Goal: Task Accomplishment & Management: Manage account settings

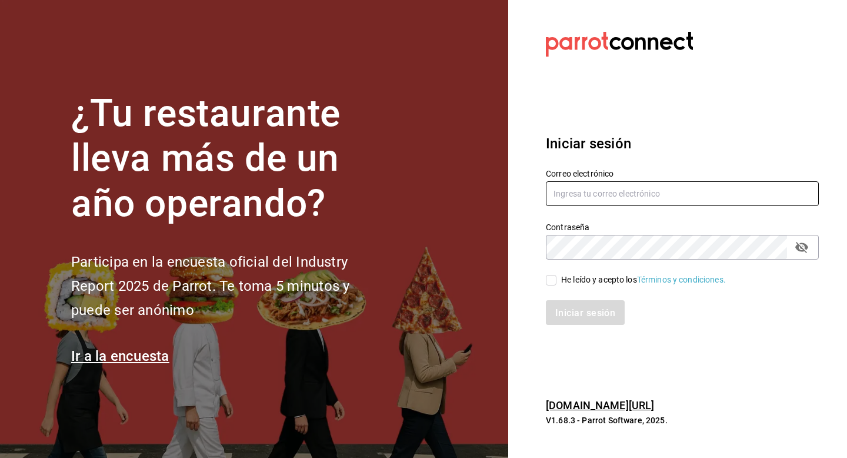
click at [577, 199] on input "text" at bounding box center [682, 193] width 273 height 25
type input "[EMAIL_ADDRESS][DOMAIN_NAME]"
click at [550, 282] on input "He leído y acepto los Términos y condiciones." at bounding box center [551, 280] width 11 height 11
checkbox input "true"
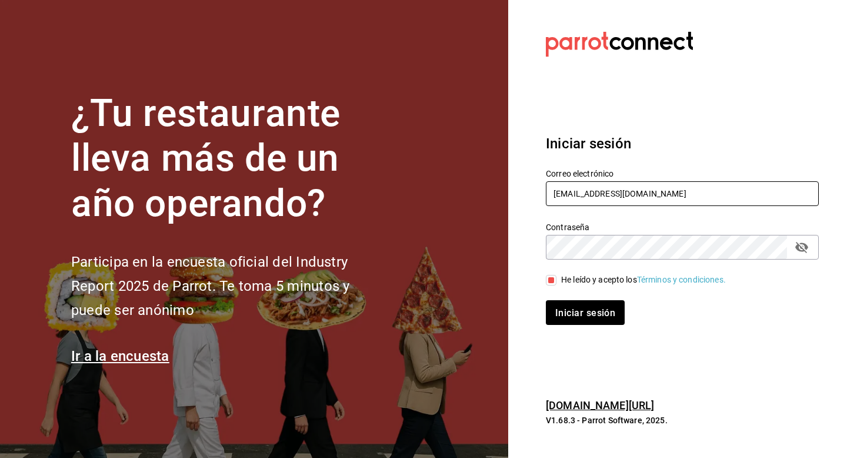
drag, startPoint x: 676, startPoint y: 189, endPoint x: 466, endPoint y: 189, distance: 209.3
click at [467, 189] on div "¿Tu restaurante lleva más de un año operando? Participa en la encuesta oficial …" at bounding box center [423, 229] width 847 height 458
click at [570, 311] on font "Iniciar sesión" at bounding box center [586, 312] width 60 height 11
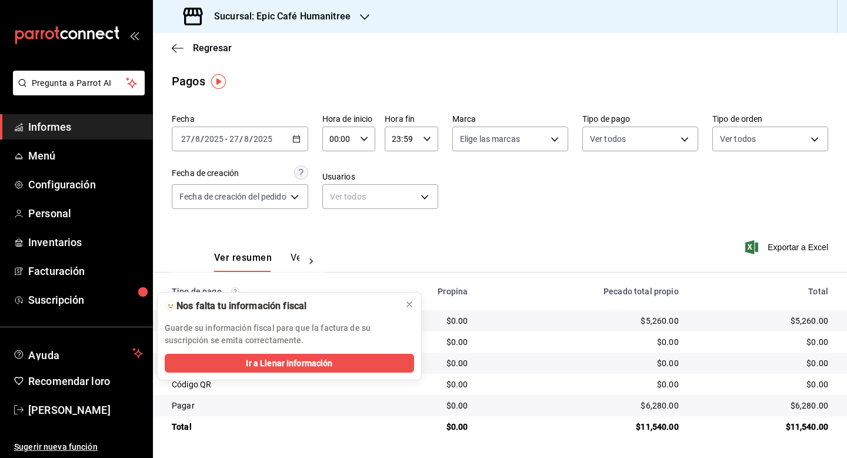
click at [366, 18] on icon "button" at bounding box center [364, 16] width 9 height 9
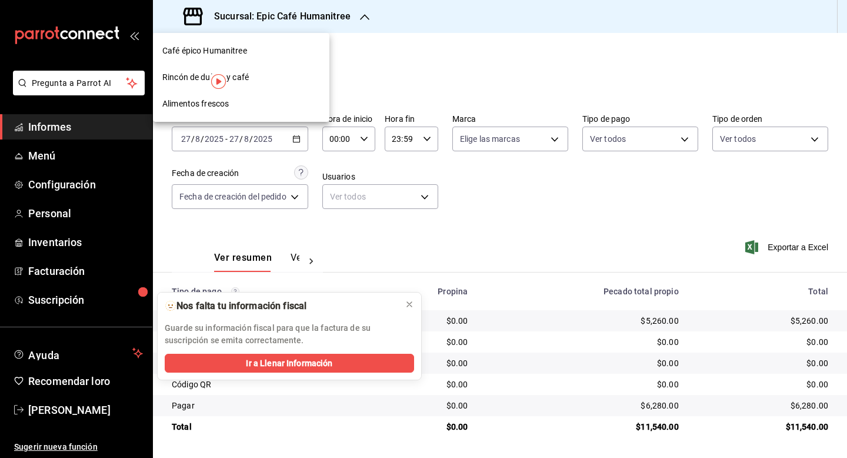
click at [300, 172] on div at bounding box center [423, 229] width 847 height 458
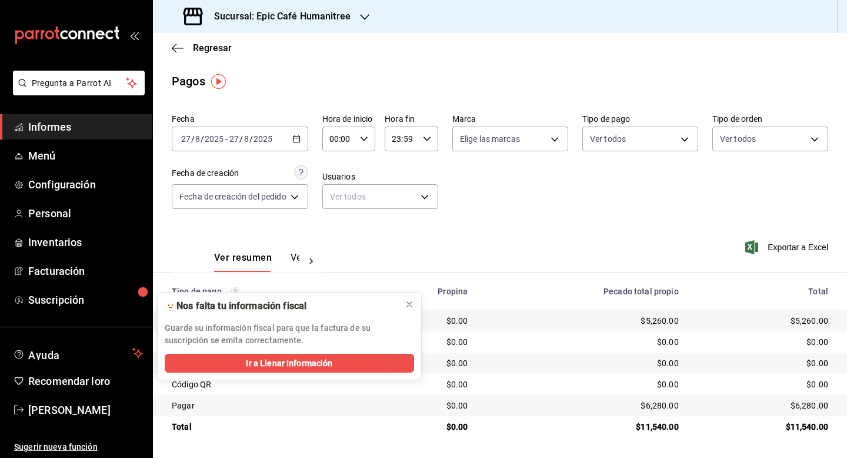
click at [303, 143] on div "2025-08-27 27 / 8 / 2025 - 2025-08-27 27 / 8 / 2025" at bounding box center [240, 138] width 136 height 25
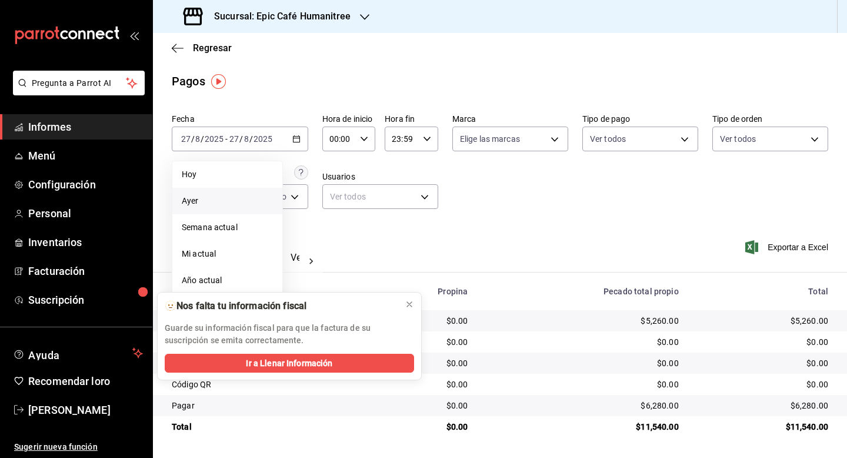
click at [218, 199] on span "Ayer" at bounding box center [227, 201] width 91 height 12
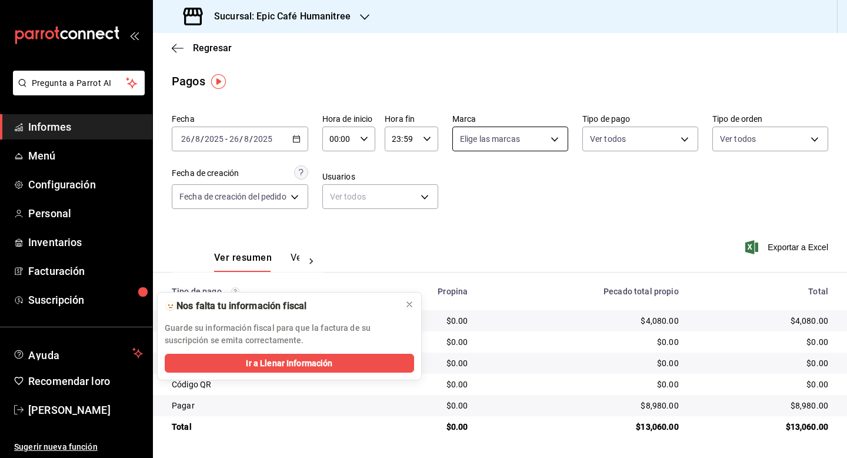
click at [559, 139] on body "Pregunta a Parrot AI Informes Menú Configuración Personal Inventarios Facturaci…" at bounding box center [423, 229] width 847 height 458
click at [505, 181] on font "Ver todos" at bounding box center [504, 183] width 36 height 9
type input "e2a6dcd0-c09b-4f39-b209-5f97019748a2,3f18ad05-55ab-44ea-8b53-c1c2b2db6cb9"
checkbox input "true"
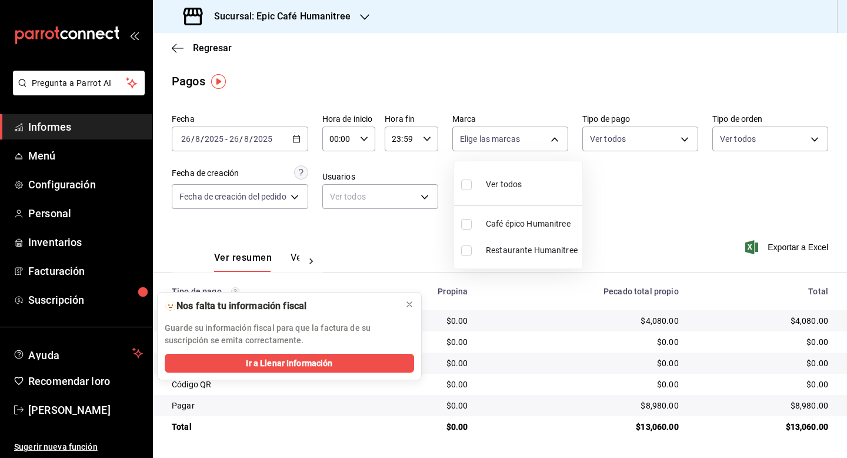
checkbox input "true"
click at [655, 233] on div at bounding box center [423, 229] width 847 height 458
click at [358, 21] on div "Sucursal: Epic Café Humanitree" at bounding box center [268, 16] width 212 height 33
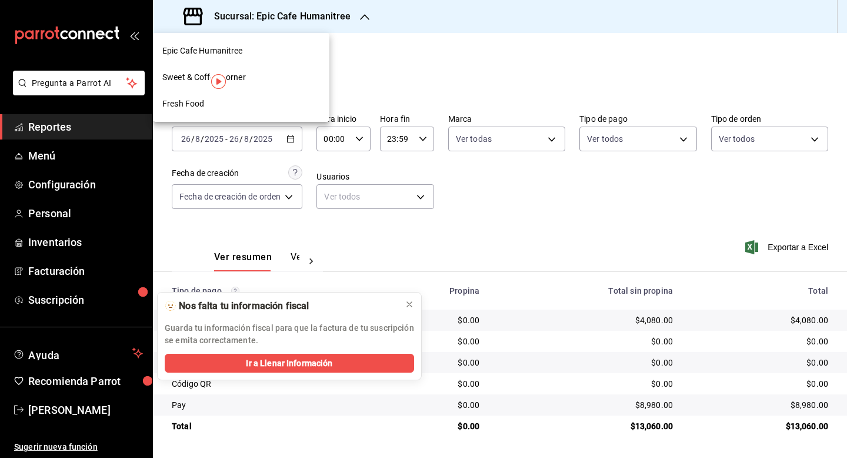
click at [256, 81] on div "Sweet & Coffee Corner" at bounding box center [241, 77] width 158 height 12
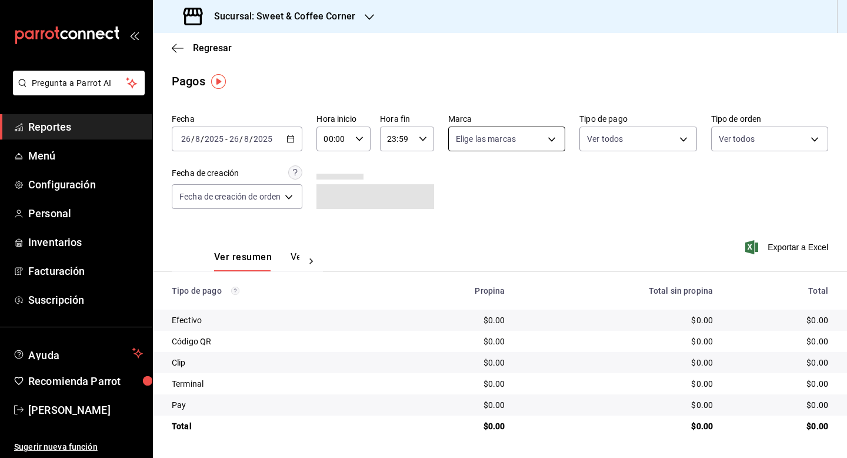
click at [558, 137] on body "Pregunta a Parrot AI Reportes Menú Configuración Personal Inventarios Facturaci…" at bounding box center [423, 229] width 847 height 458
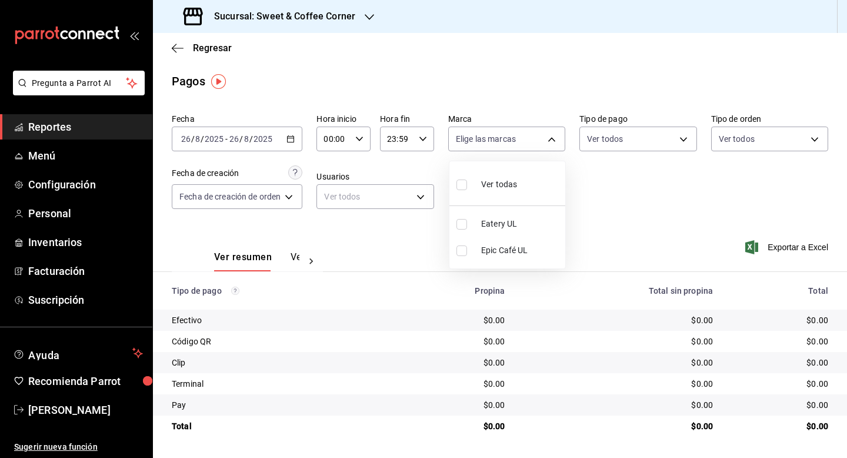
click at [499, 186] on span "Ver todas" at bounding box center [499, 184] width 36 height 12
type input "9f4fc38b-9ac8-496e-a1f3-9a63e64c82f8,48d4d7da-a3fc-4c2b-b37e-df2aae73c2f6"
checkbox input "true"
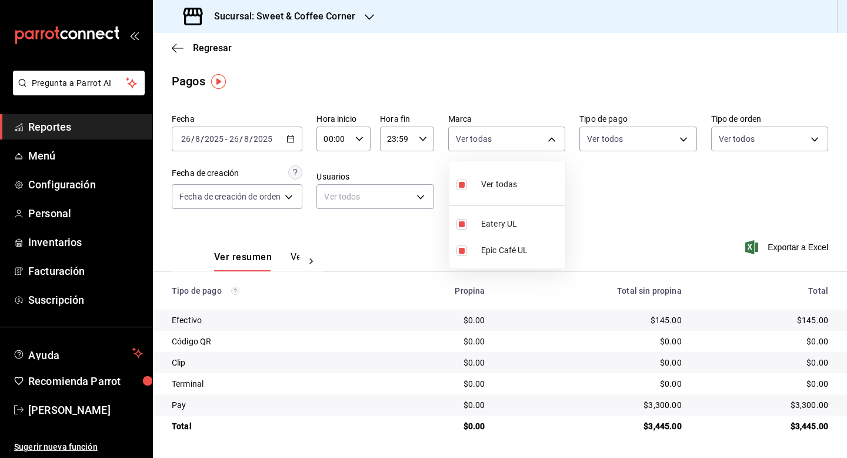
click at [366, 18] on div at bounding box center [423, 229] width 847 height 458
click at [370, 17] on icon "button" at bounding box center [369, 16] width 9 height 9
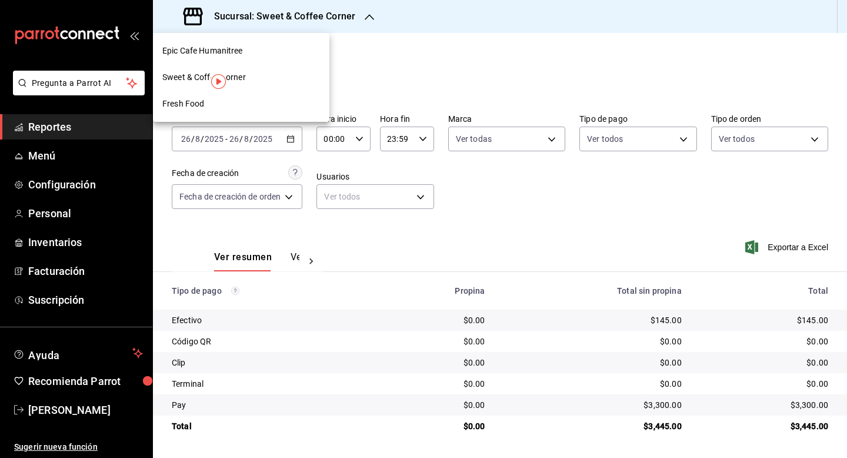
click at [199, 99] on span "Fresh Food" at bounding box center [183, 104] width 42 height 12
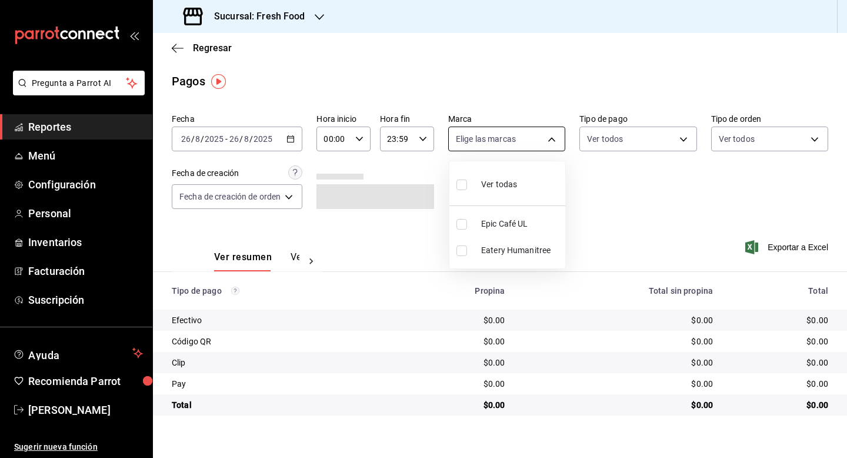
click at [556, 143] on body "Pregunta a Parrot AI Reportes Menú Configuración Personal Inventarios Facturaci…" at bounding box center [423, 229] width 847 height 458
click at [501, 183] on span "Ver todas" at bounding box center [499, 184] width 36 height 12
type input "8ab046c6-0e56-43ef-b272-b6267400ac64,c832d7f2-bfd0-461e-be2e-c17eaf69f67d"
checkbox input "true"
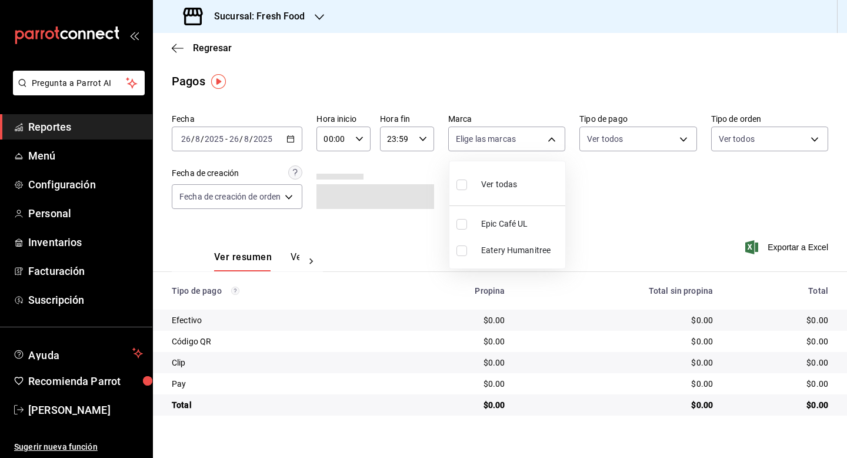
checkbox input "true"
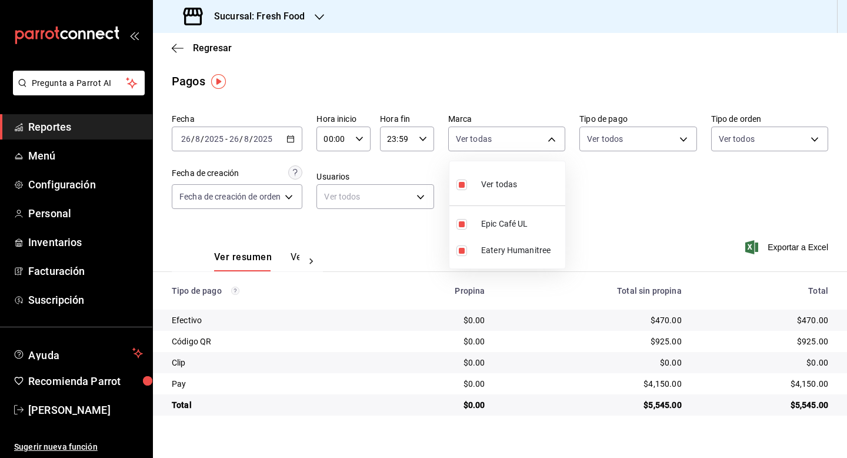
click at [310, 18] on div at bounding box center [423, 229] width 847 height 458
click at [323, 19] on div "Sucursal: Fresh Food" at bounding box center [245, 16] width 166 height 33
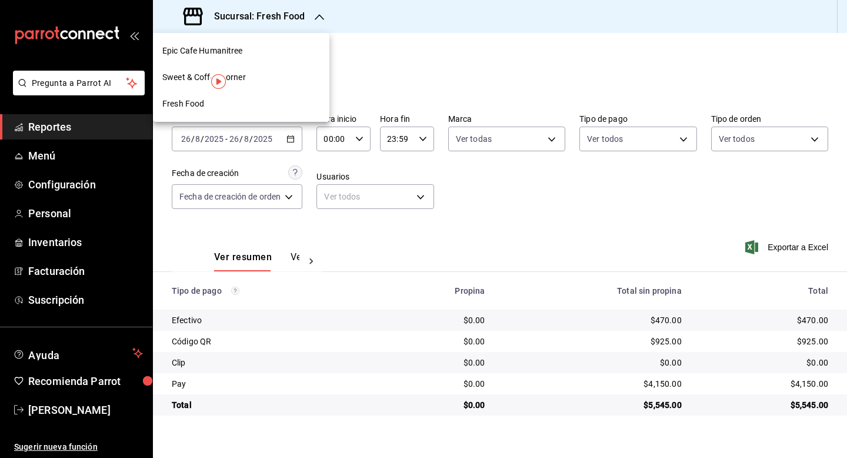
click at [269, 42] on div "Epic Cafe Humanitree" at bounding box center [241, 51] width 176 height 26
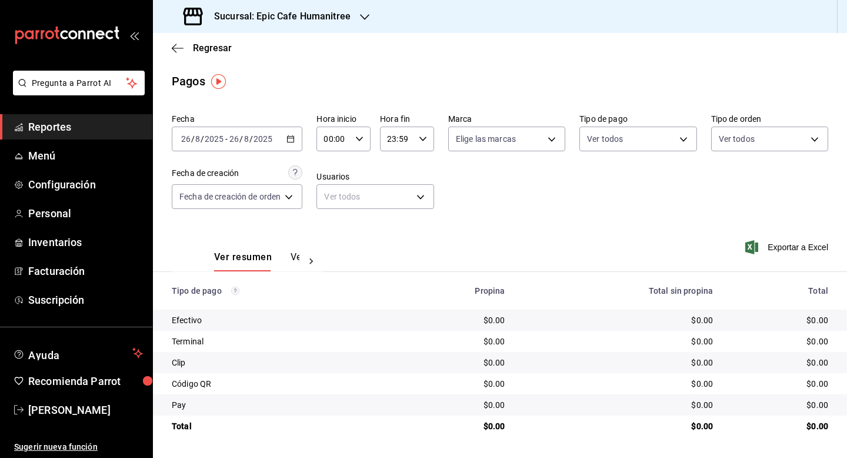
click at [296, 138] on div "2025-08-26 26 / 8 / 2025 - 2025-08-26 26 / 8 / 2025" at bounding box center [237, 138] width 131 height 25
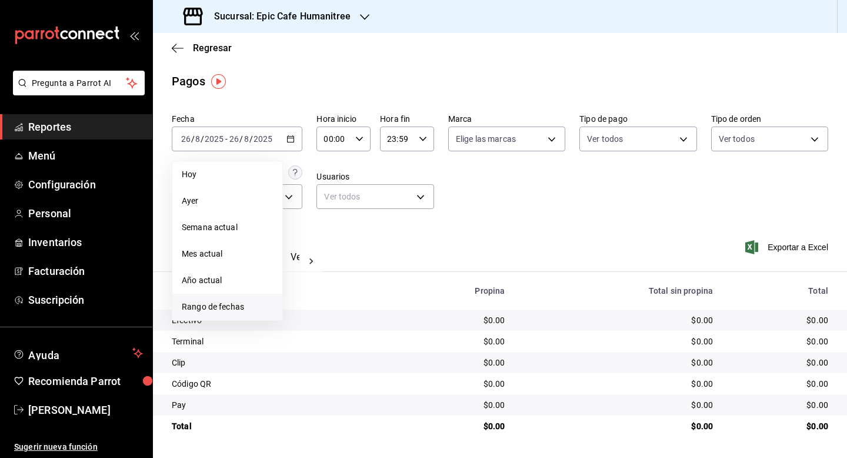
click at [224, 304] on span "Rango de fechas" at bounding box center [227, 306] width 91 height 12
click at [368, 266] on abbr "14" at bounding box center [370, 269] width 8 height 8
click at [370, 298] on abbr "21" at bounding box center [370, 295] width 8 height 8
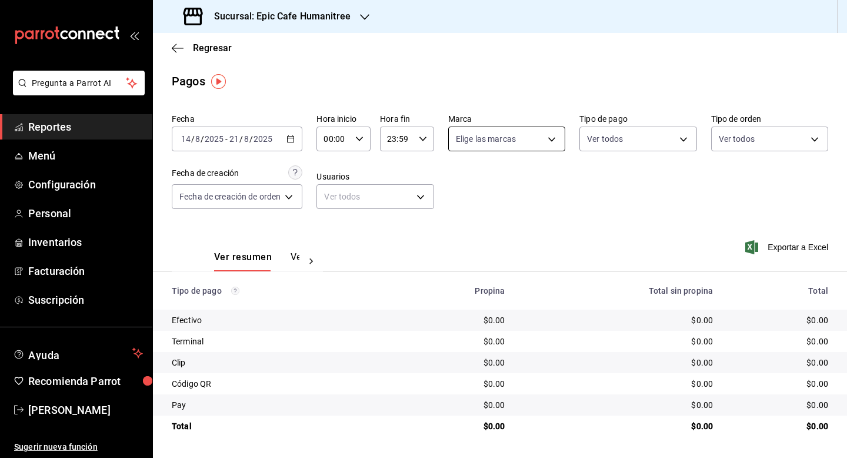
click at [546, 135] on body "Pregunta a Parrot AI Reportes Menú Configuración Personal Inventarios Facturaci…" at bounding box center [423, 229] width 847 height 458
click at [505, 186] on span "Ver todas" at bounding box center [499, 184] width 36 height 12
type input "e2a6dcd0-c09b-4f39-b209-5f97019748a2,3f18ad05-55ab-44ea-8b53-c1c2b2db6cb9"
checkbox input "true"
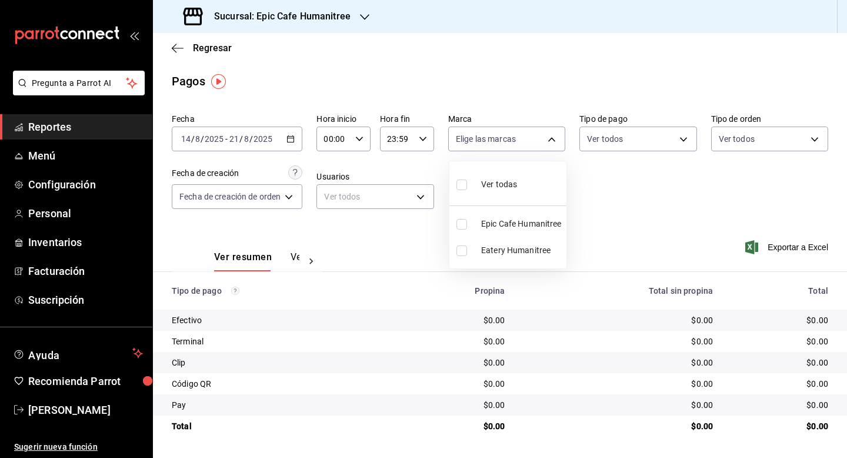
checkbox input "true"
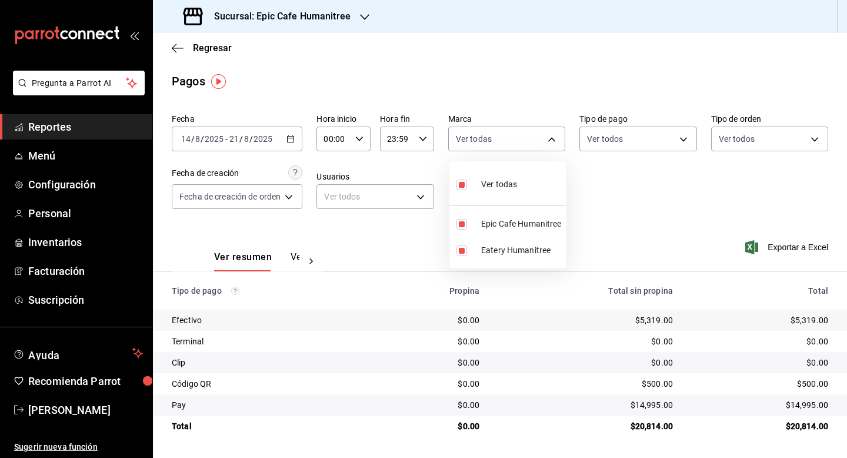
click at [664, 212] on div at bounding box center [423, 229] width 847 height 458
click at [361, 9] on div "Sucursal: Epic Cafe Humanitree" at bounding box center [268, 16] width 212 height 33
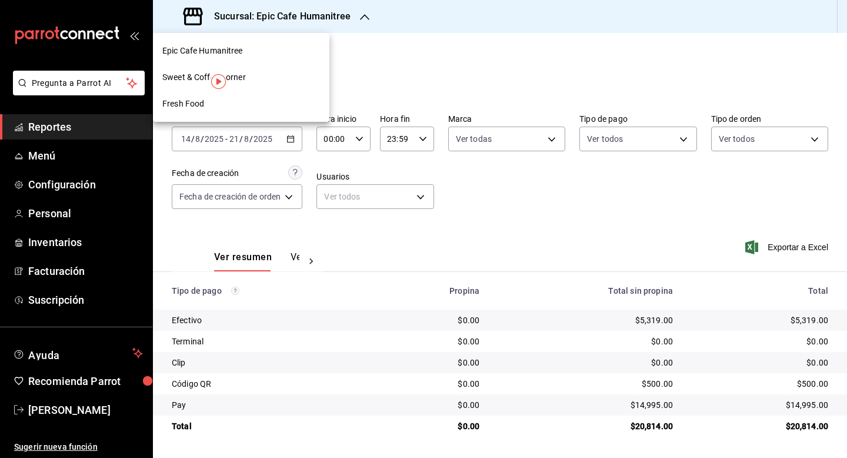
click at [252, 69] on div "Sweet & Coffee Corner" at bounding box center [241, 77] width 176 height 26
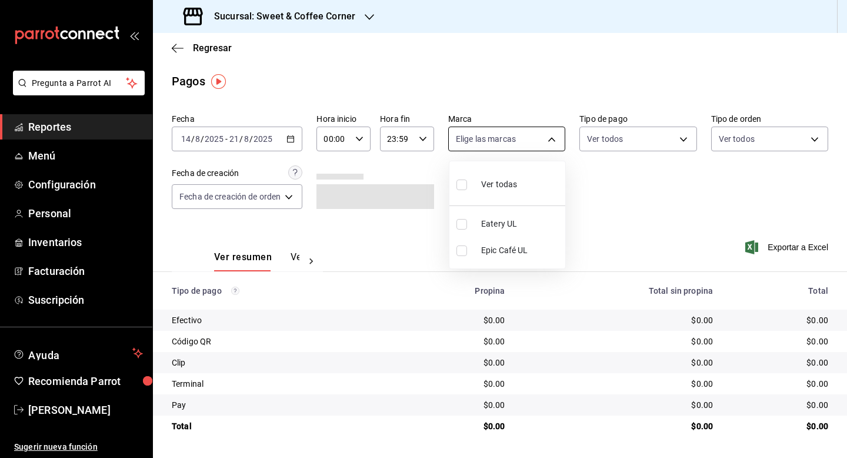
click at [551, 143] on body "Pregunta a Parrot AI Reportes Menú Configuración Personal Inventarios Facturaci…" at bounding box center [423, 229] width 847 height 458
click at [526, 181] on li "Ver todas" at bounding box center [507, 183] width 116 height 35
type input "9f4fc38b-9ac8-496e-a1f3-9a63e64c82f8,48d4d7da-a3fc-4c2b-b37e-df2aae73c2f6"
checkbox input "true"
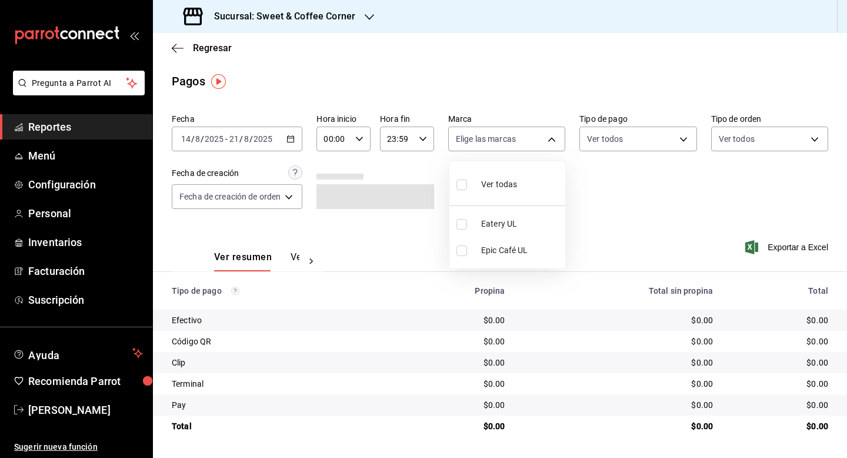
checkbox input "true"
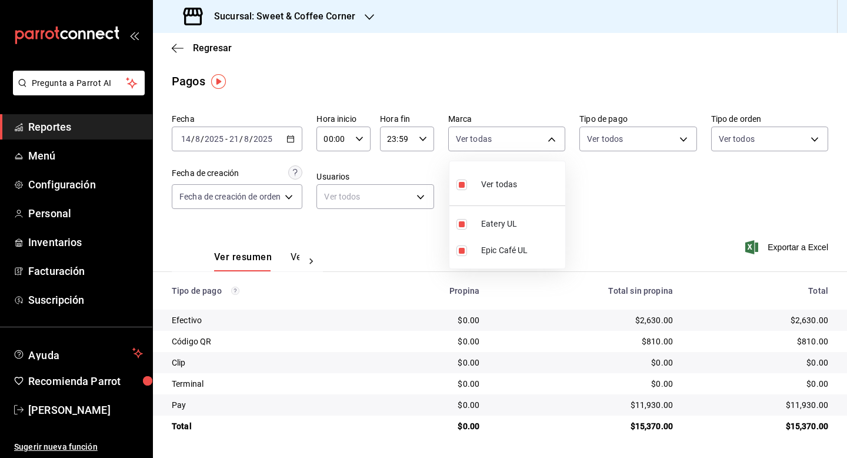
click at [357, 29] on div at bounding box center [423, 229] width 847 height 458
click at [367, 17] on icon "button" at bounding box center [369, 16] width 9 height 9
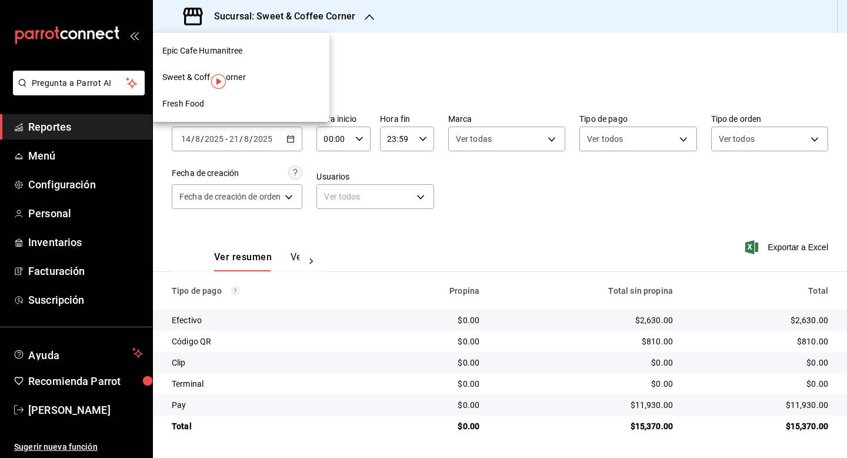
click at [203, 103] on span "Fresh Food" at bounding box center [183, 104] width 42 height 12
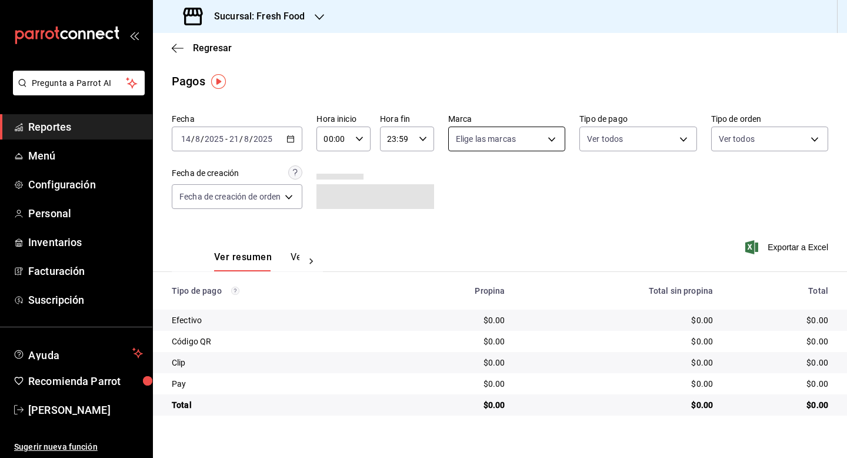
click at [554, 145] on body "Pregunta a Parrot AI Reportes Menú Configuración Personal Inventarios Facturaci…" at bounding box center [423, 229] width 847 height 458
click at [516, 190] on li "Ver todas" at bounding box center [507, 183] width 116 height 35
type input "8ab046c6-0e56-43ef-b272-b6267400ac64,c832d7f2-bfd0-461e-be2e-c17eaf69f67d"
checkbox input "true"
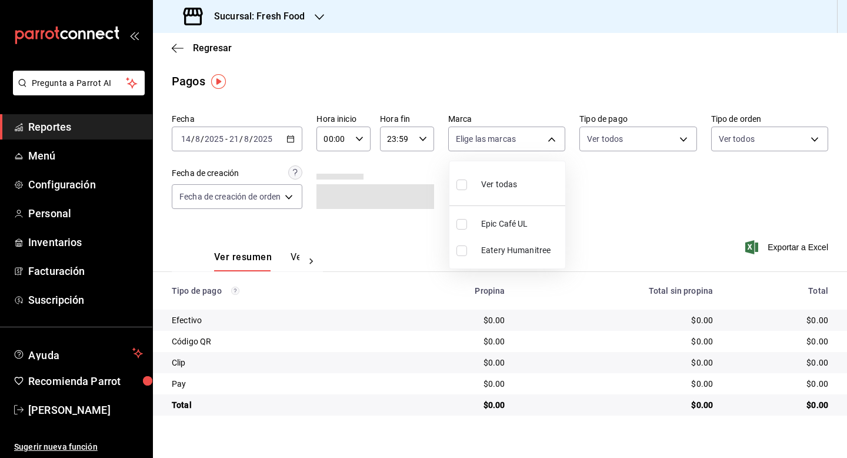
checkbox input "true"
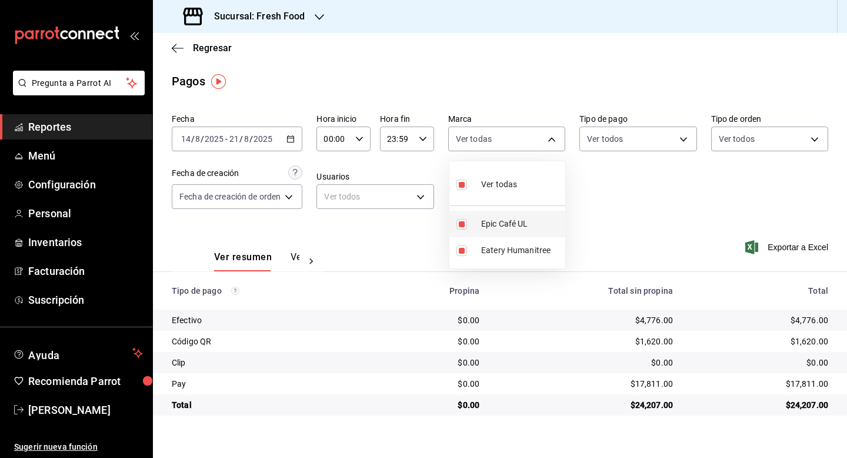
click at [463, 223] on input "checkbox" at bounding box center [461, 224] width 11 height 11
checkbox input "false"
type input "c832d7f2-bfd0-461e-be2e-c17eaf69f67d"
checkbox input "false"
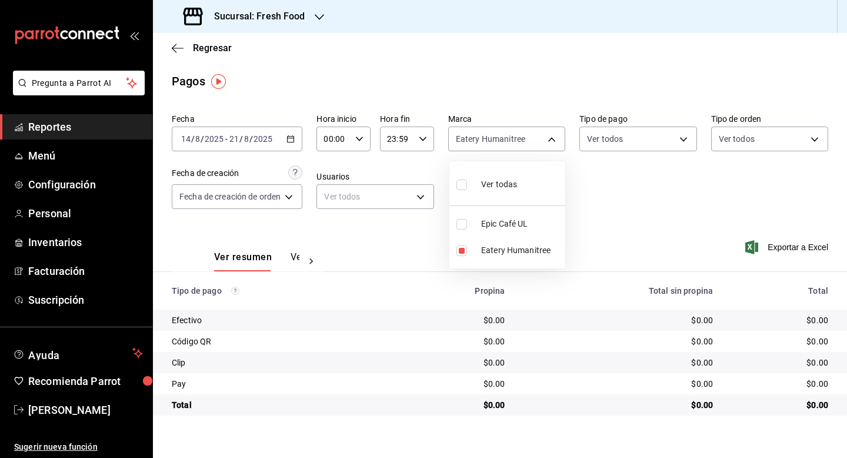
click at [326, 18] on div at bounding box center [423, 229] width 847 height 458
click at [315, 17] on icon "button" at bounding box center [319, 16] width 9 height 9
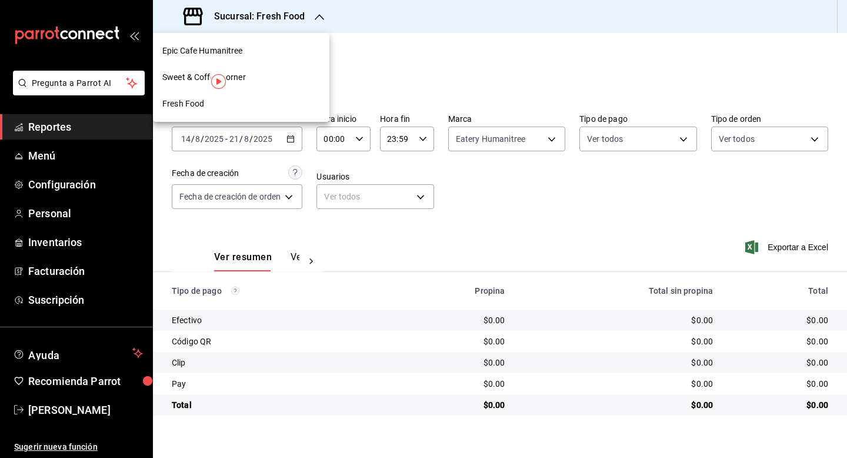
click at [220, 81] on img "button" at bounding box center [218, 81] width 15 height 15
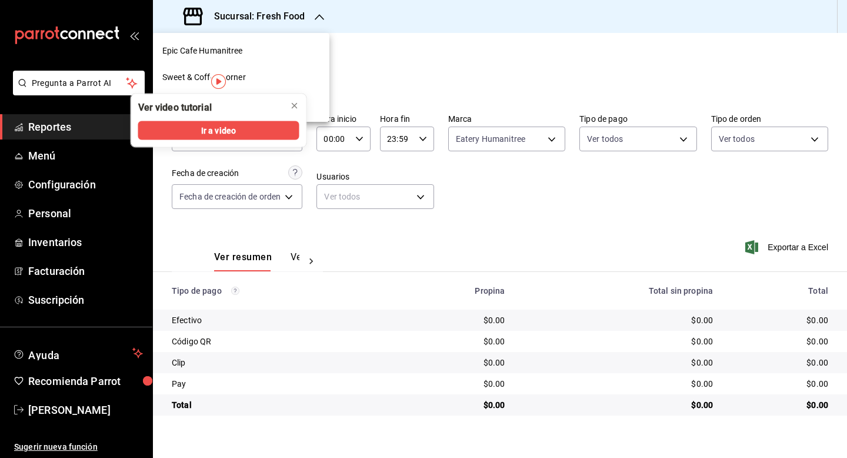
click at [243, 77] on span "Sweet & Coffee Corner" at bounding box center [204, 77] width 84 height 12
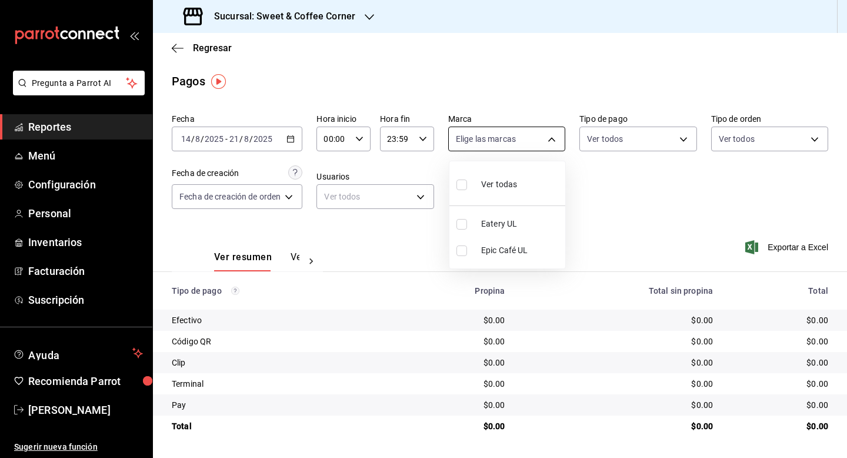
click at [552, 139] on body "Pregunta a Parrot AI Reportes Menú Configuración Personal Inventarios Facturaci…" at bounding box center [423, 229] width 847 height 458
click at [515, 193] on div "Ver todas" at bounding box center [486, 183] width 61 height 25
type input "9f4fc38b-9ac8-496e-a1f3-9a63e64c82f8,48d4d7da-a3fc-4c2b-b37e-df2aae73c2f6"
checkbox input "true"
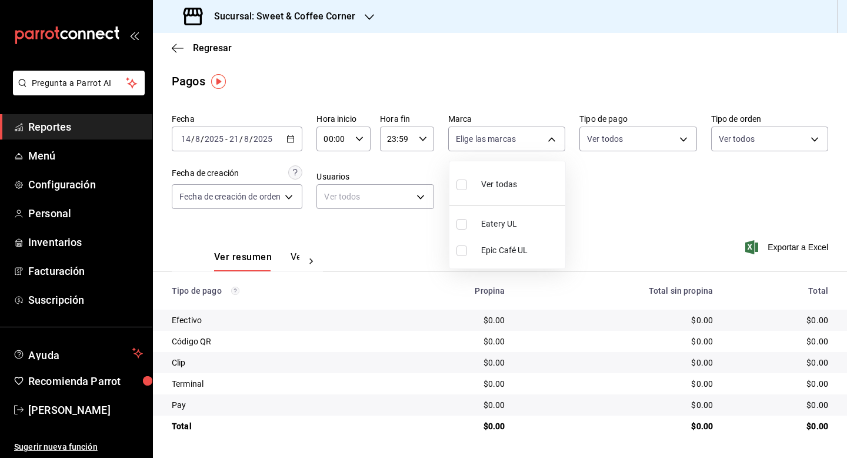
checkbox input "true"
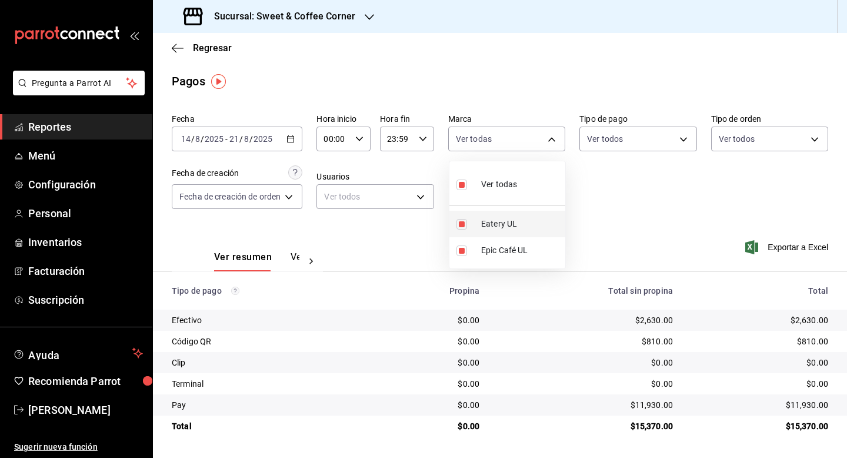
click at [463, 226] on input "checkbox" at bounding box center [461, 224] width 11 height 11
checkbox input "false"
type input "48d4d7da-a3fc-4c2b-b37e-df2aae73c2f6"
checkbox input "false"
click at [604, 223] on div at bounding box center [423, 229] width 847 height 458
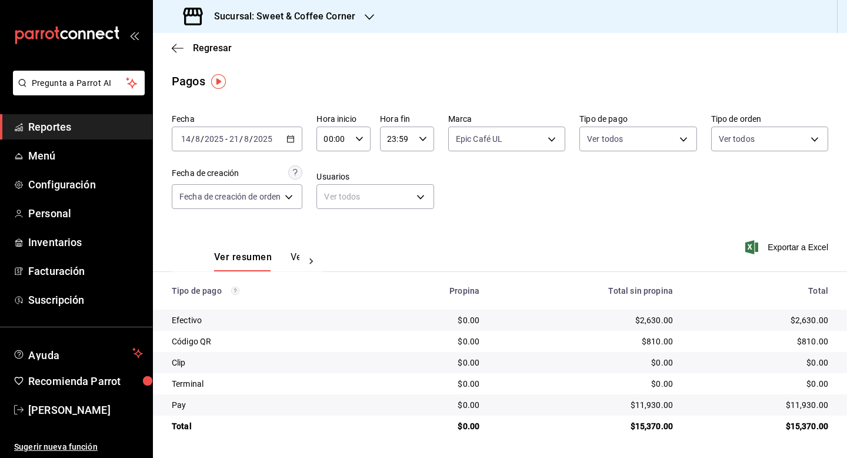
click at [532, 229] on div "Ver resumen Ver pagos Exportar a Excel" at bounding box center [500, 254] width 694 height 62
click at [293, 141] on icon "button" at bounding box center [290, 139] width 8 height 8
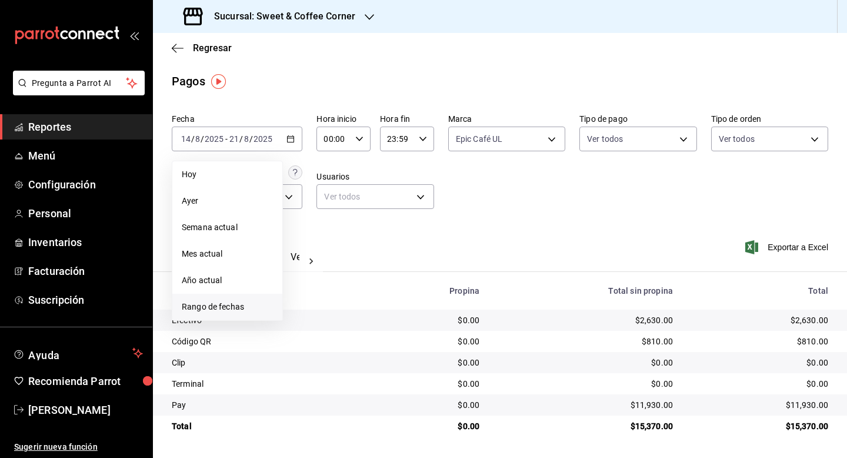
click at [233, 302] on span "Rango de fechas" at bounding box center [227, 306] width 91 height 12
click at [389, 295] on abbr "22" at bounding box center [391, 295] width 8 height 8
click at [348, 322] on abbr "27" at bounding box center [349, 320] width 8 height 8
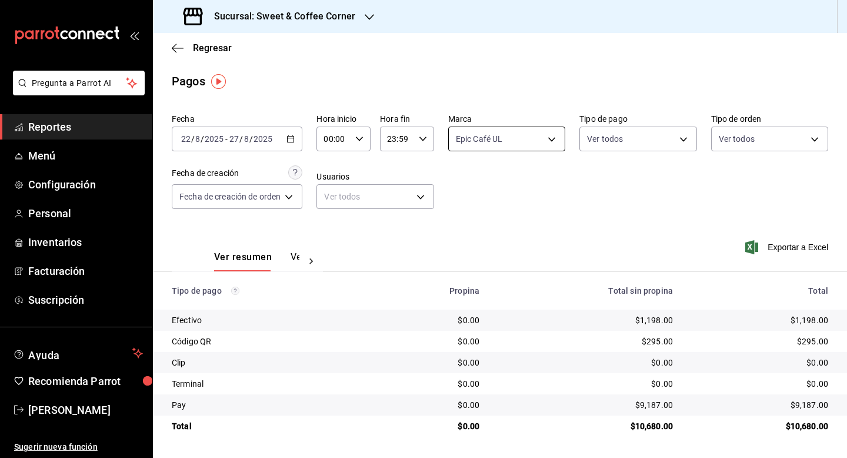
click at [554, 135] on body "Pregunta a Parrot AI Reportes Menú Configuración Personal Inventarios Facturaci…" at bounding box center [423, 229] width 847 height 458
click at [470, 190] on label at bounding box center [463, 184] width 15 height 17
click at [467, 190] on input "checkbox" at bounding box center [461, 184] width 11 height 11
checkbox input "false"
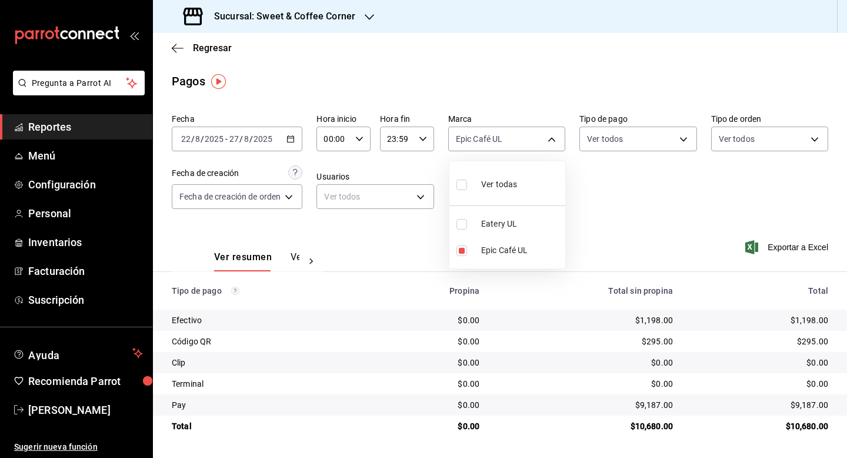
checkbox input "false"
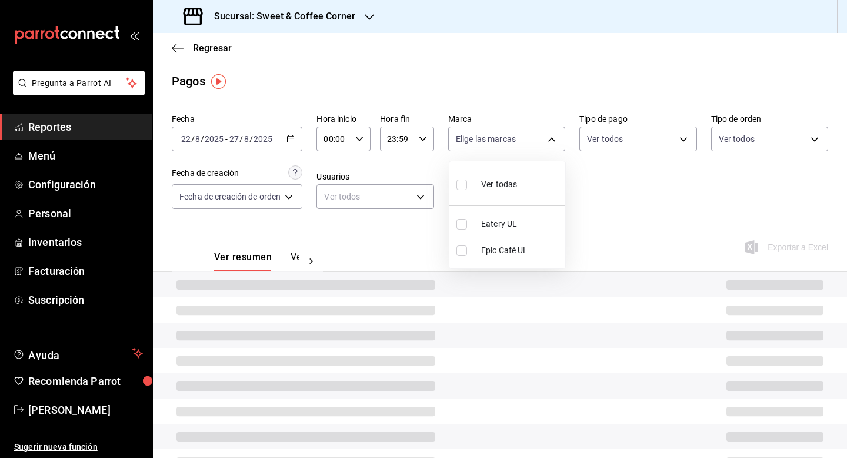
click at [461, 183] on input "checkbox" at bounding box center [461, 184] width 11 height 11
checkbox input "true"
type input "9f4fc38b-9ac8-496e-a1f3-9a63e64c82f8,48d4d7da-a3fc-4c2b-b37e-df2aae73c2f6"
checkbox input "true"
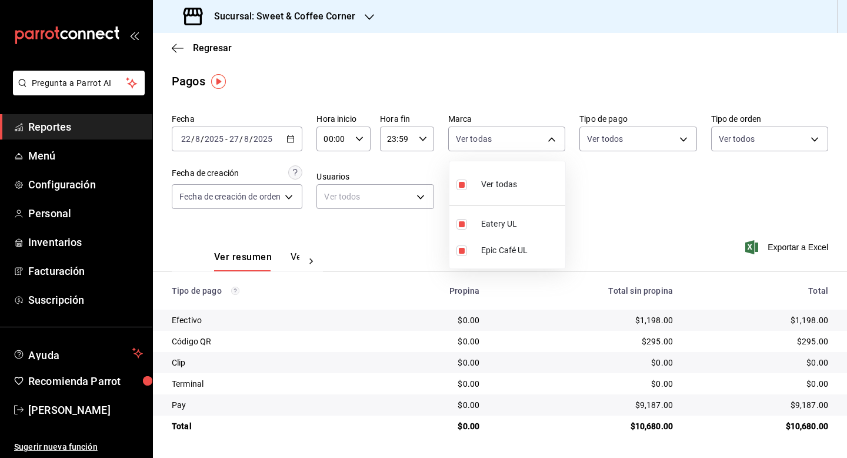
click at [362, 22] on div at bounding box center [423, 229] width 847 height 458
click at [366, 20] on icon "button" at bounding box center [369, 16] width 9 height 9
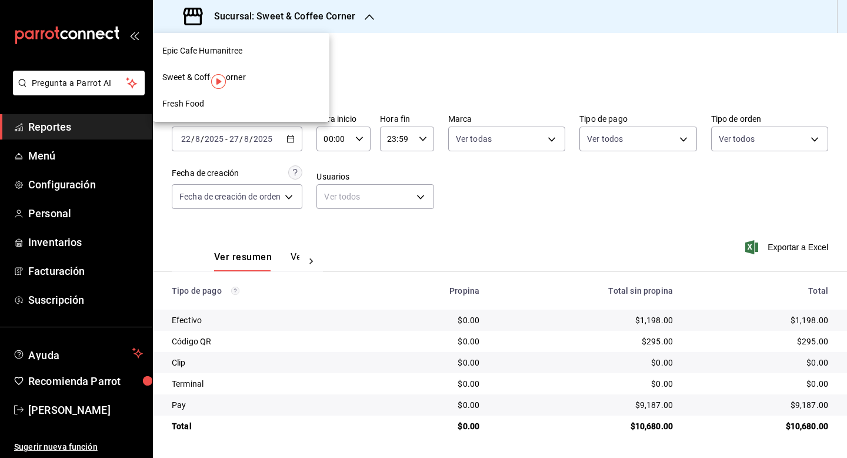
click at [233, 99] on div "Fresh Food" at bounding box center [241, 104] width 158 height 12
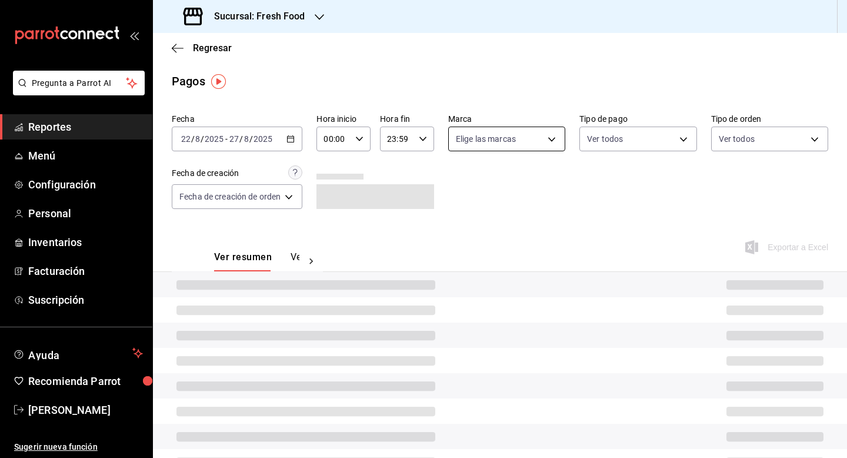
click at [555, 142] on body "Pregunta a Parrot AI Reportes Menú Configuración Personal Inventarios Facturaci…" at bounding box center [423, 229] width 847 height 458
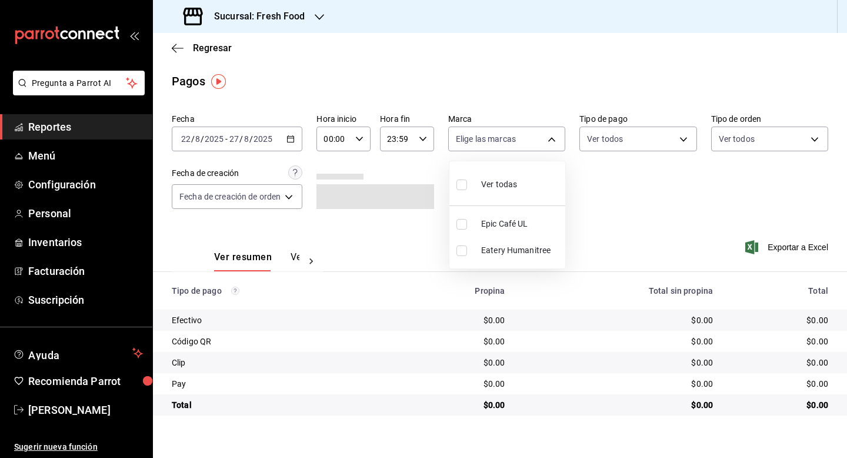
click at [517, 188] on li "Ver todas" at bounding box center [507, 183] width 116 height 35
type input "8ab046c6-0e56-43ef-b272-b6267400ac64,c832d7f2-bfd0-461e-be2e-c17eaf69f67d"
checkbox input "true"
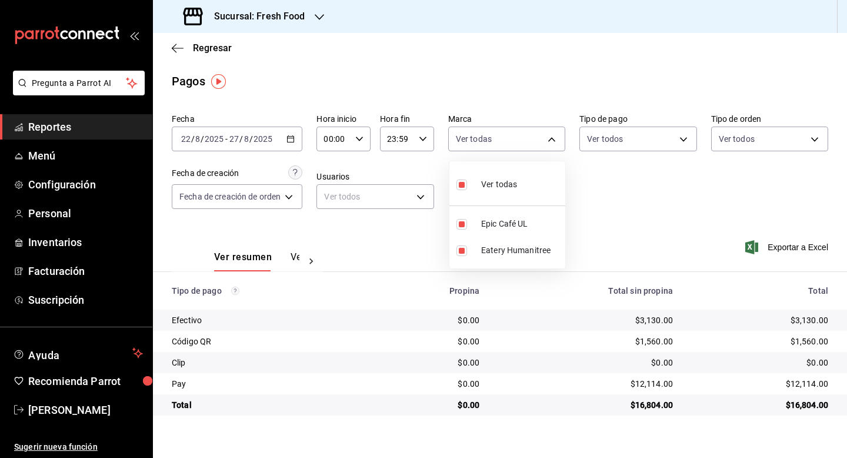
click at [552, 141] on div at bounding box center [423, 229] width 847 height 458
click at [304, 11] on div "Sucursal: Fresh Food" at bounding box center [245, 16] width 166 height 33
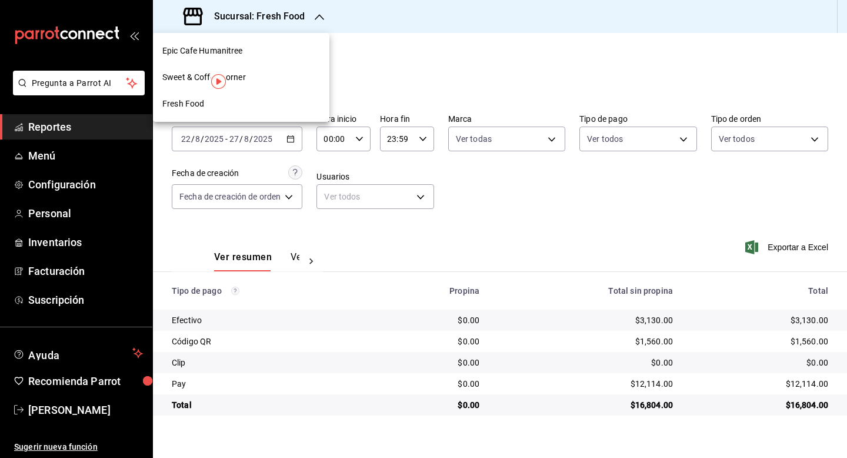
click at [250, 52] on div "Epic Cafe Humanitree" at bounding box center [241, 51] width 158 height 12
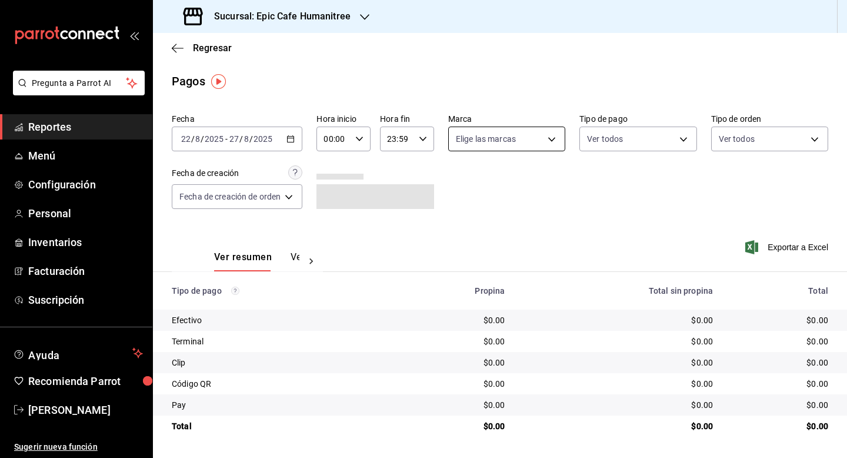
click at [552, 141] on body "Pregunta a Parrot AI Reportes Menú Configuración Personal Inventarios Facturaci…" at bounding box center [423, 229] width 847 height 458
click at [524, 185] on li "Ver todas" at bounding box center [507, 183] width 117 height 35
type input "e2a6dcd0-c09b-4f39-b209-5f97019748a2,3f18ad05-55ab-44ea-8b53-c1c2b2db6cb9"
checkbox input "true"
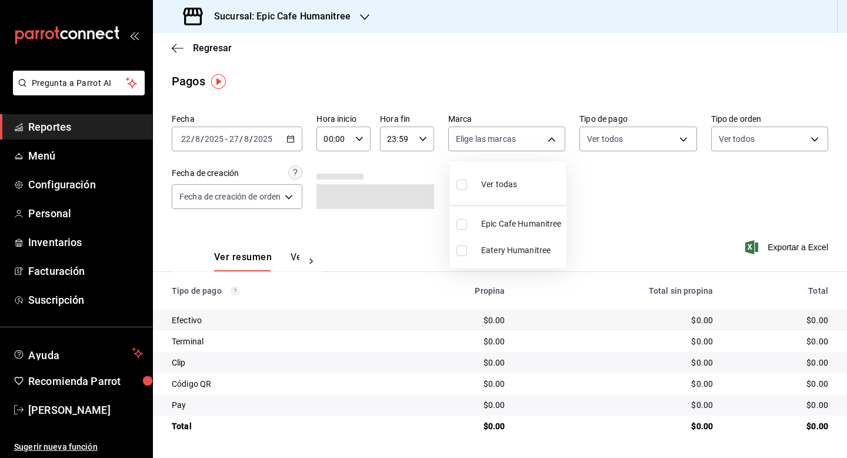
checkbox input "true"
